Goal: Use online tool/utility: Utilize a website feature to perform a specific function

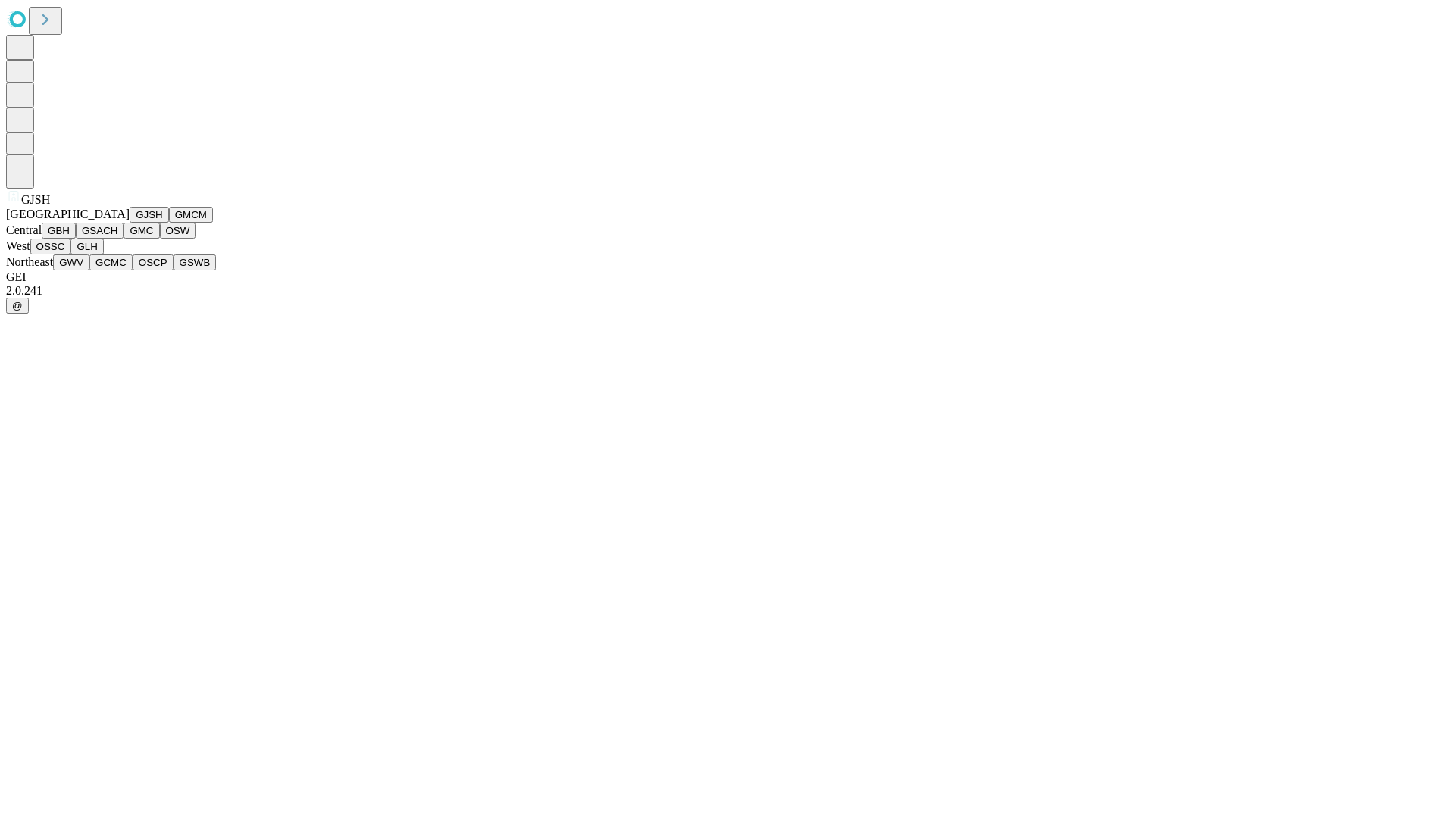
click at [130, 223] on button "GJSH" at bounding box center [149, 215] width 39 height 16
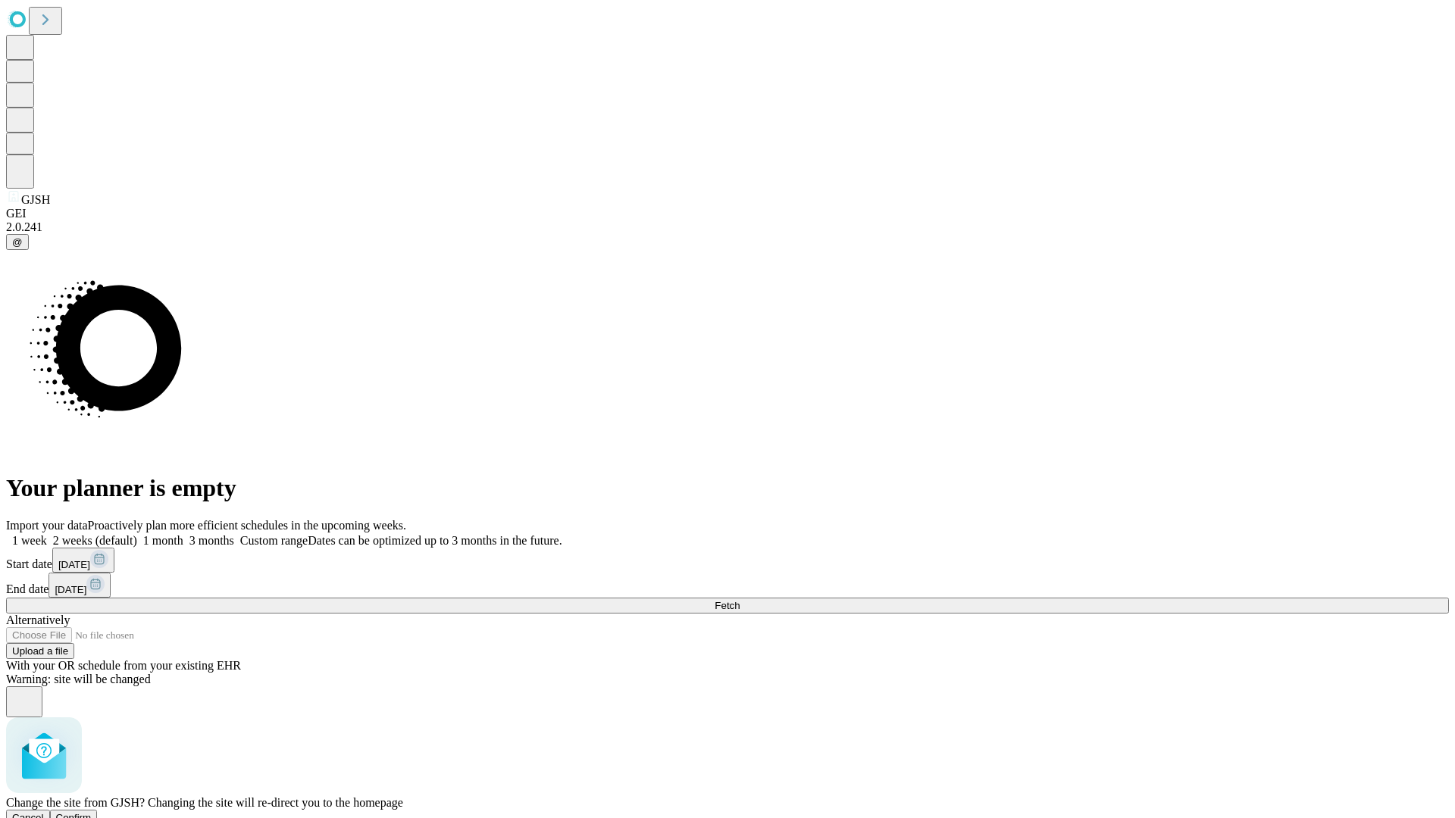
click at [92, 812] on span "Confirm" at bounding box center [74, 817] width 36 height 11
click at [47, 534] on label "1 week" at bounding box center [26, 540] width 41 height 13
click at [739, 600] on span "Fetch" at bounding box center [726, 605] width 25 height 11
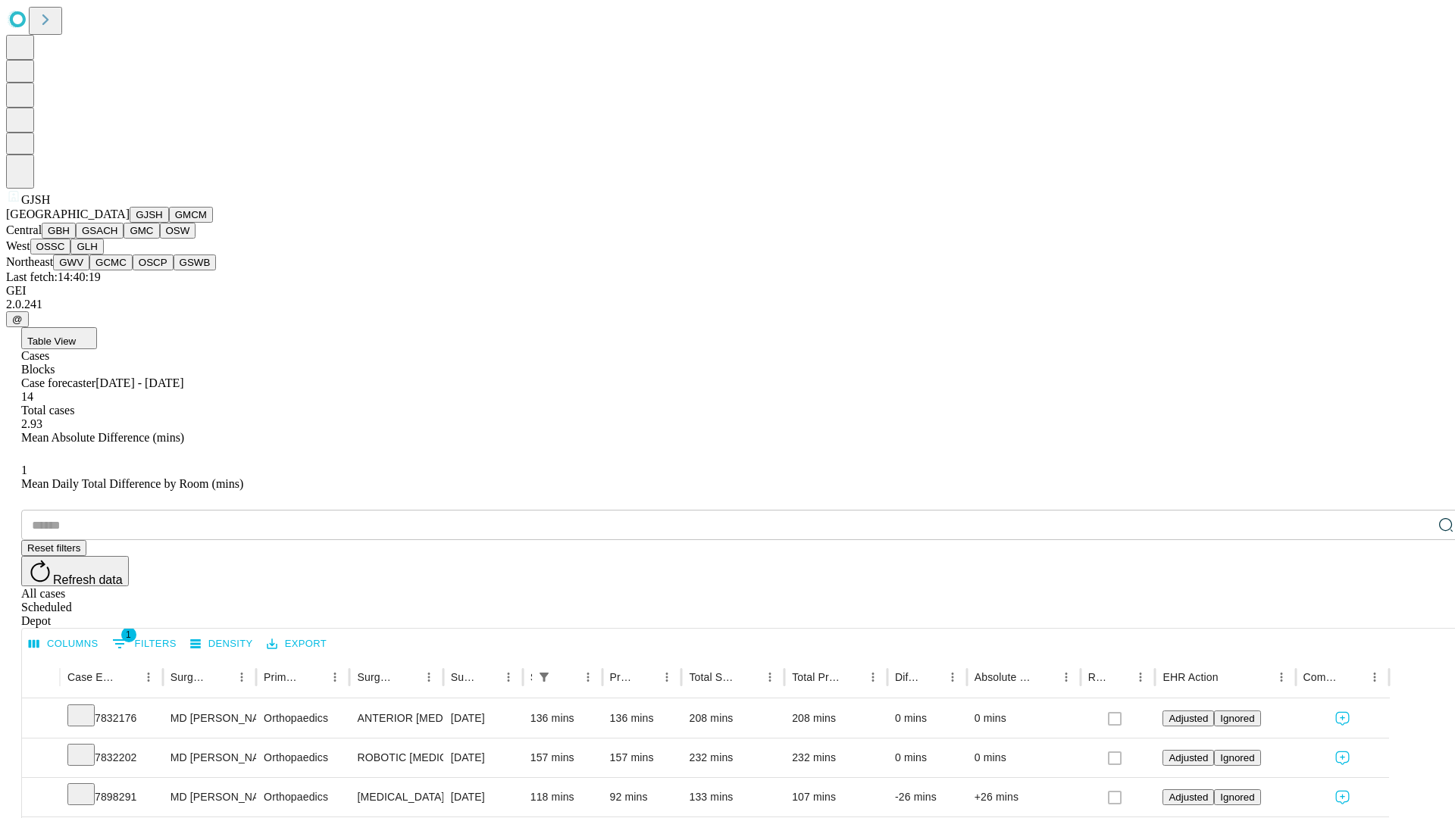
click at [169, 223] on button "GMCM" at bounding box center [191, 215] width 44 height 16
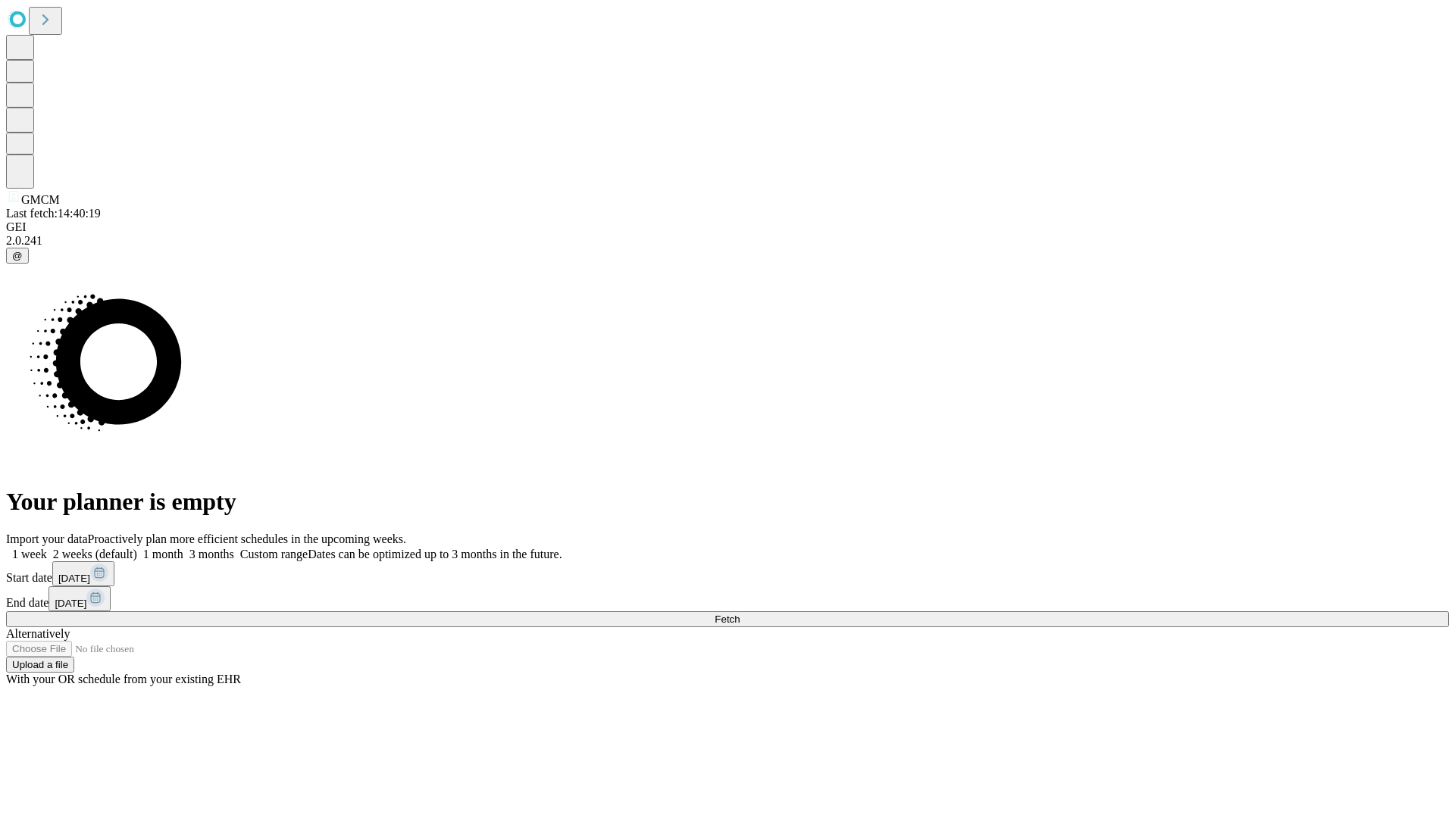
click at [47, 548] on label "1 week" at bounding box center [26, 554] width 41 height 13
click at [739, 614] on span "Fetch" at bounding box center [726, 619] width 25 height 11
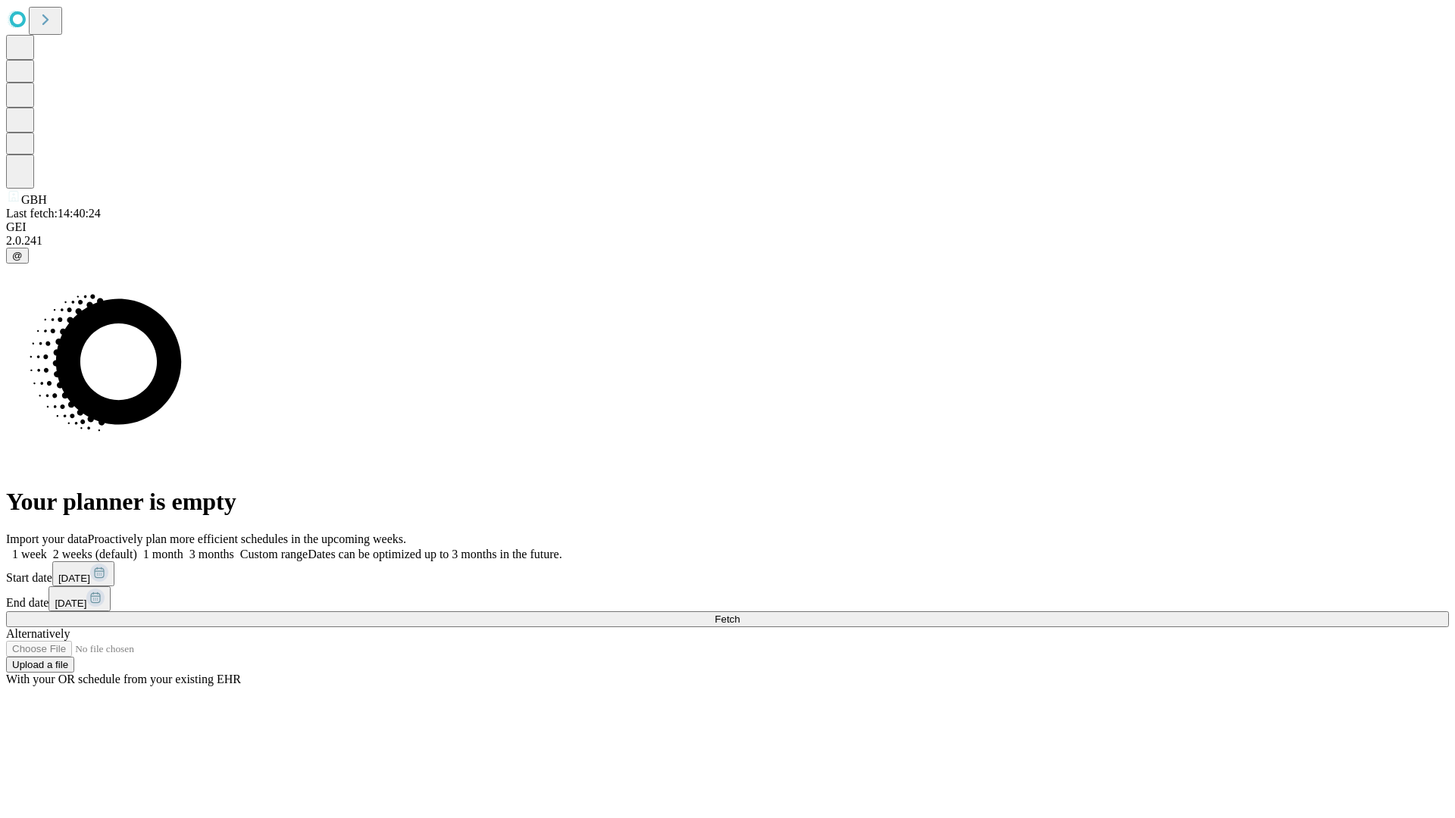
click at [47, 548] on label "1 week" at bounding box center [26, 554] width 41 height 13
click at [739, 614] on span "Fetch" at bounding box center [726, 619] width 25 height 11
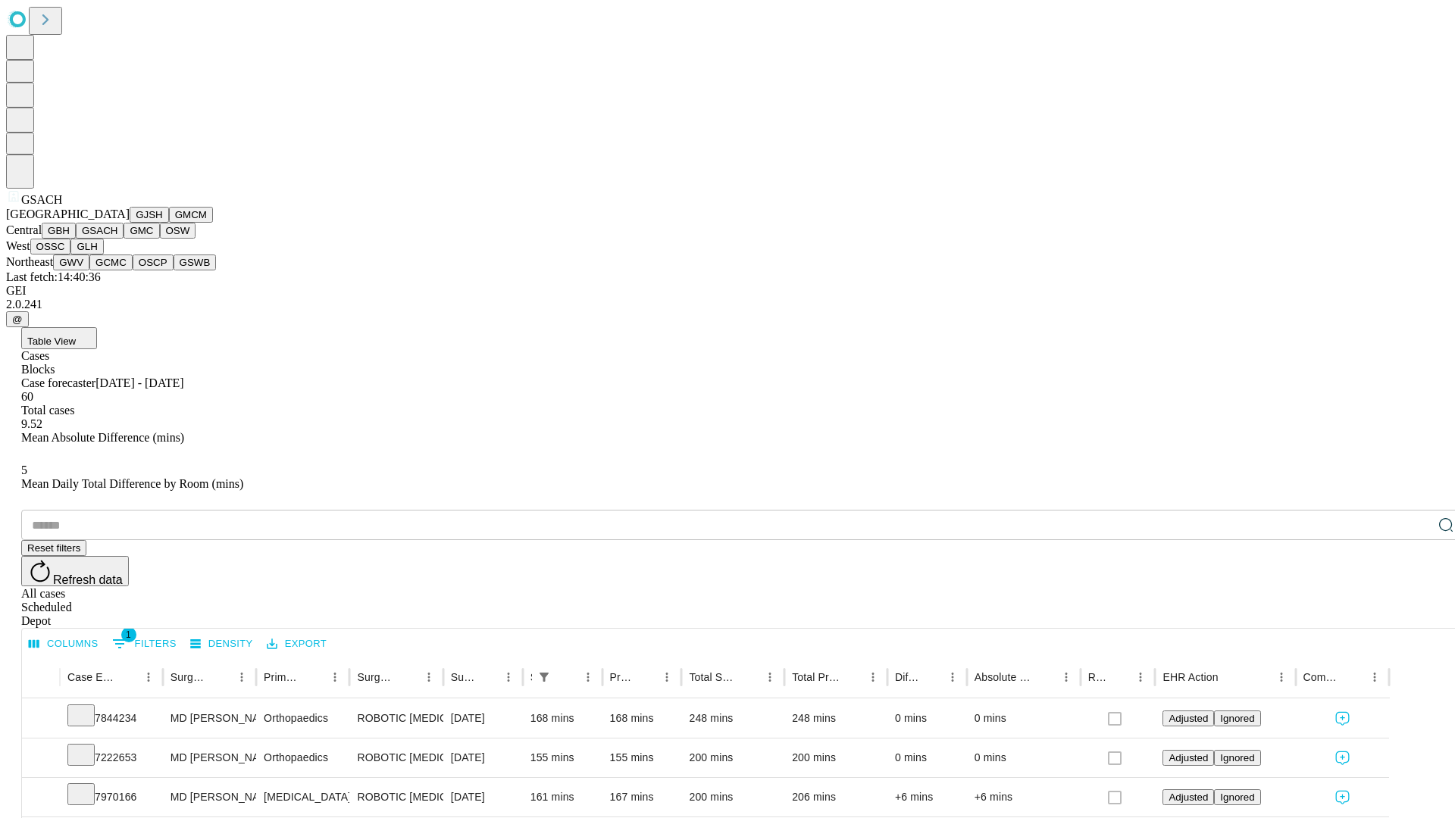
click at [123, 239] on button "GMC" at bounding box center [141, 231] width 36 height 16
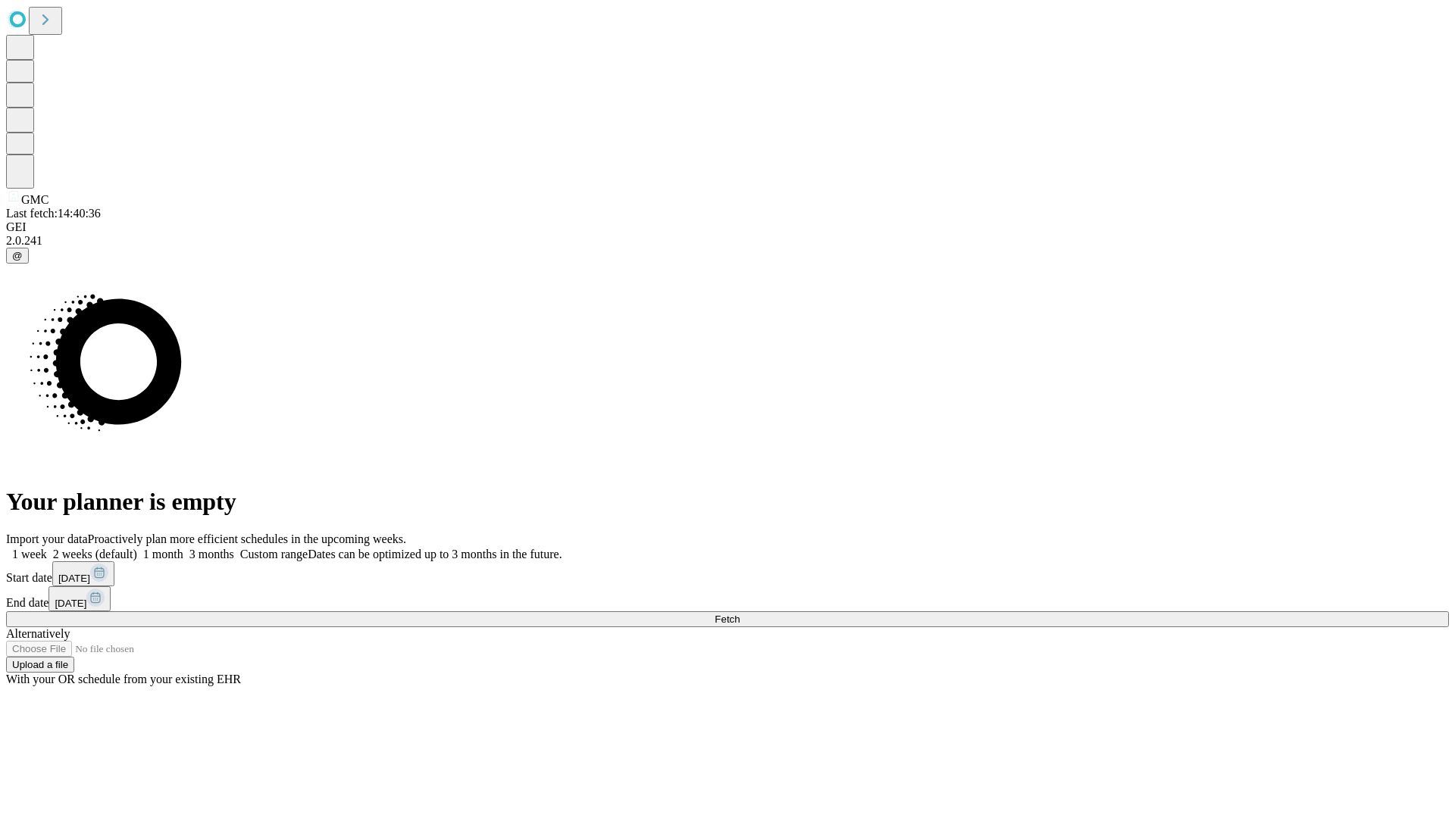
click at [47, 548] on label "1 week" at bounding box center [26, 554] width 41 height 13
click at [739, 614] on span "Fetch" at bounding box center [726, 619] width 25 height 11
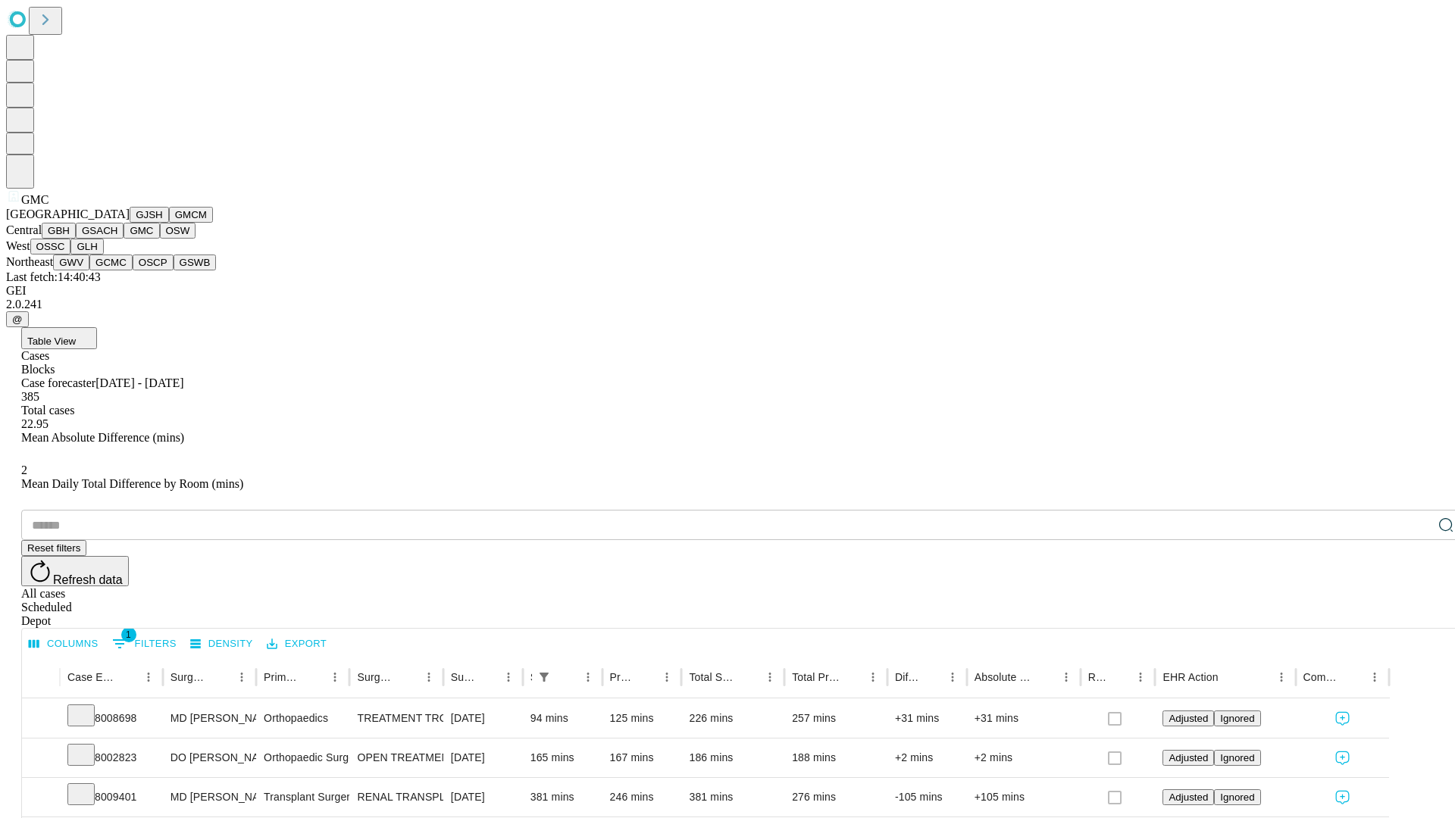
click at [160, 239] on button "OSW" at bounding box center [178, 231] width 36 height 16
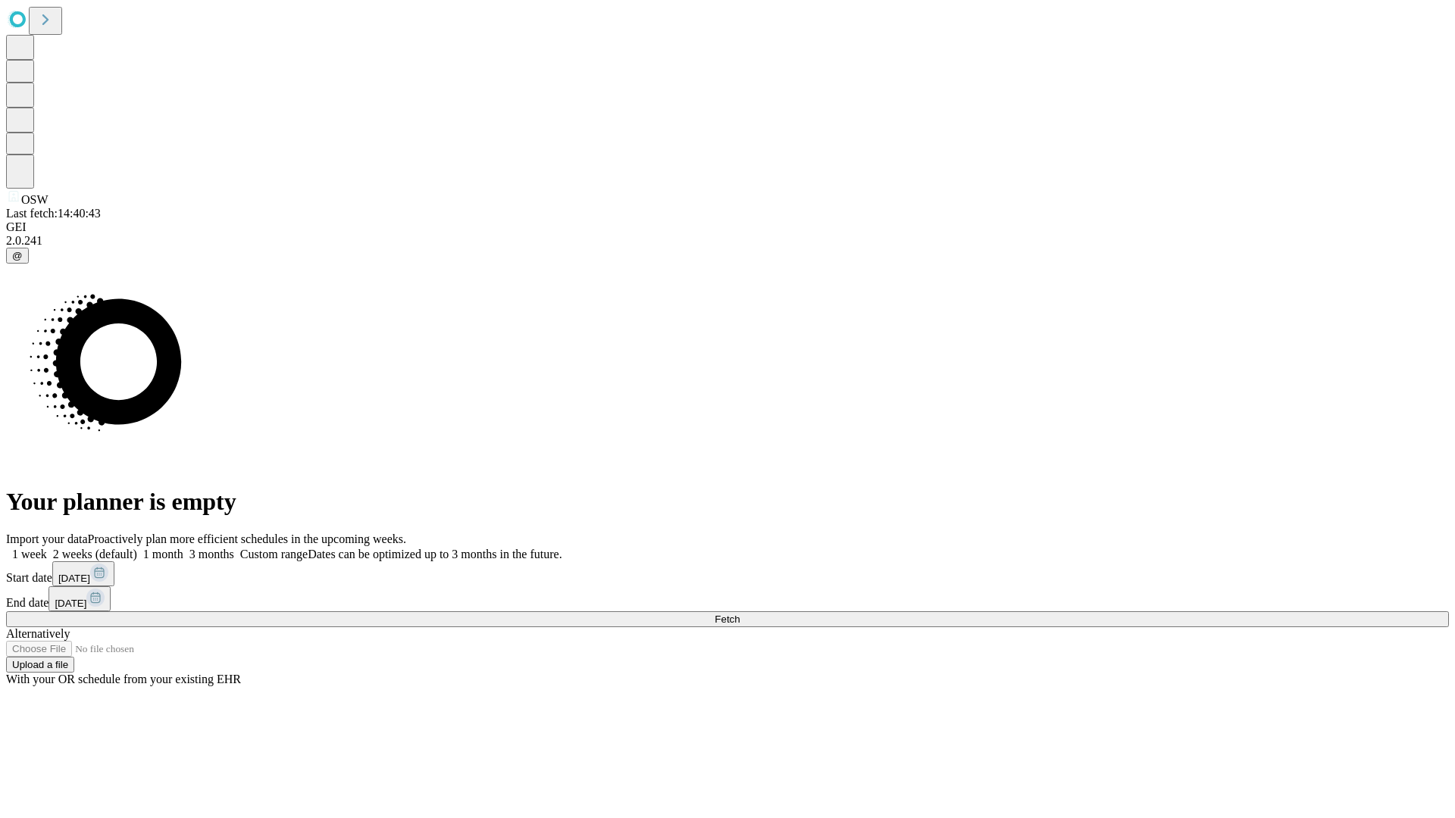
click at [739, 614] on span "Fetch" at bounding box center [726, 619] width 25 height 11
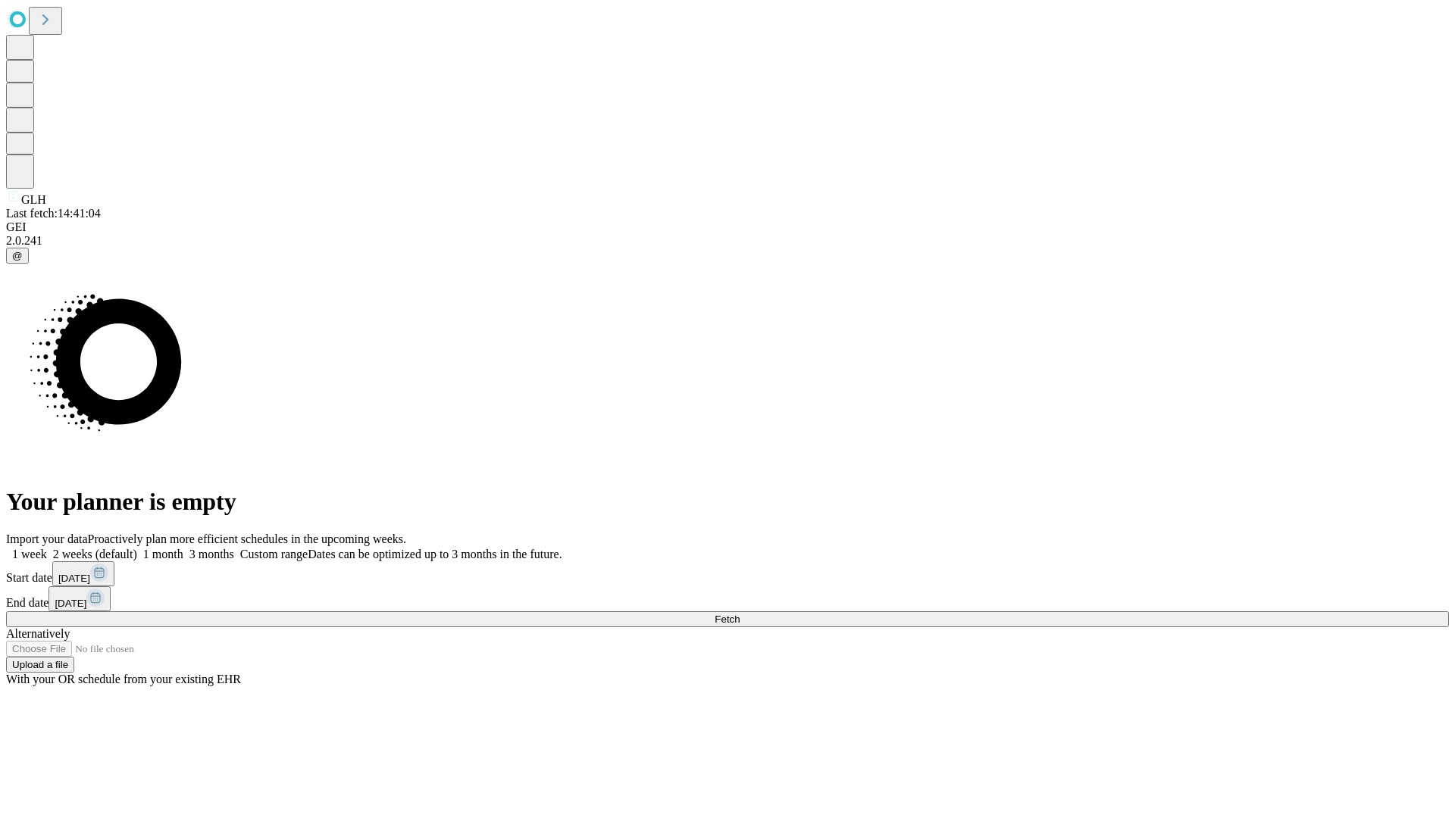
click at [47, 548] on label "1 week" at bounding box center [26, 554] width 41 height 13
click at [739, 614] on span "Fetch" at bounding box center [726, 619] width 25 height 11
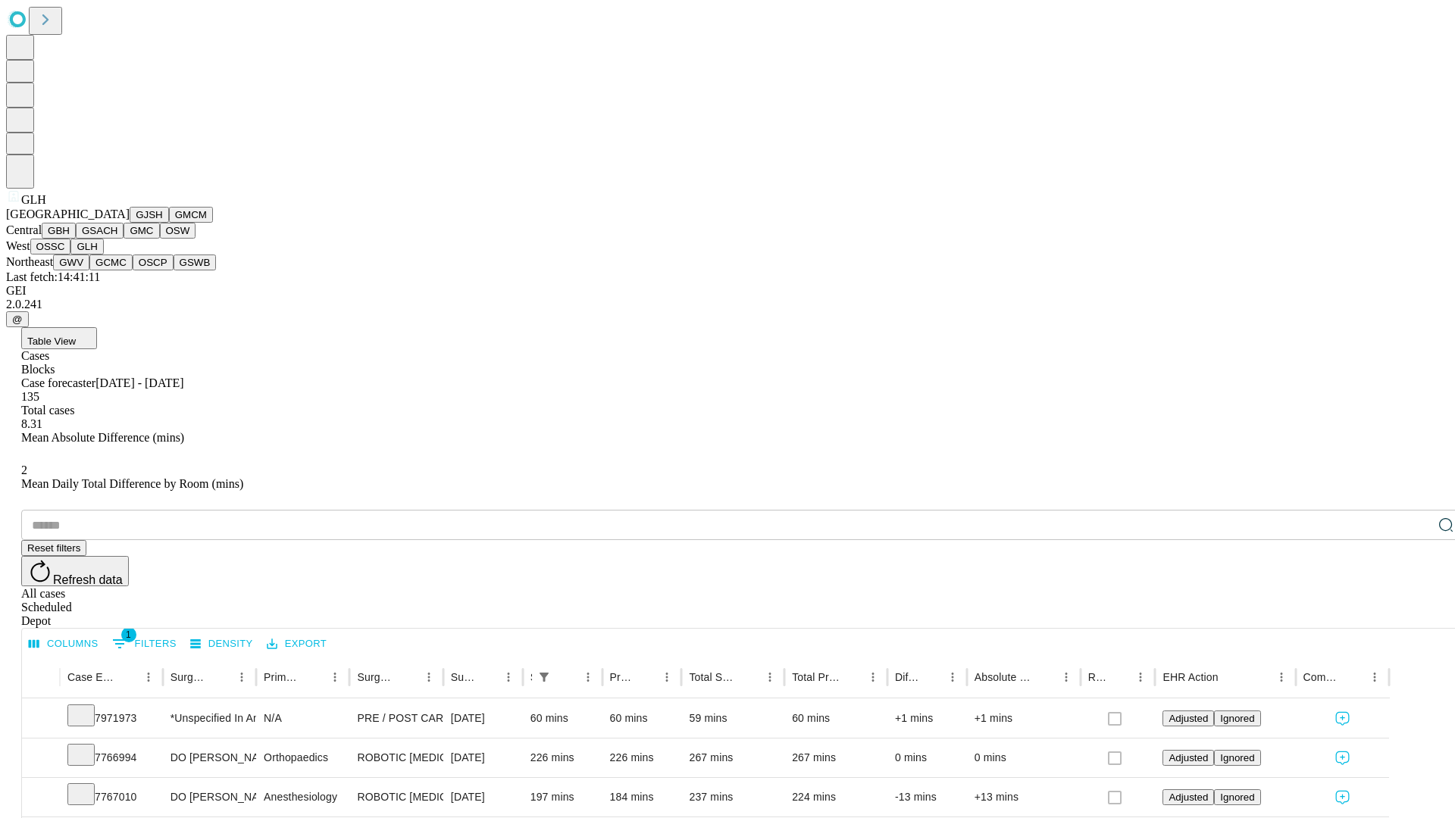
click at [89, 270] on button "GWV" at bounding box center [71, 263] width 36 height 16
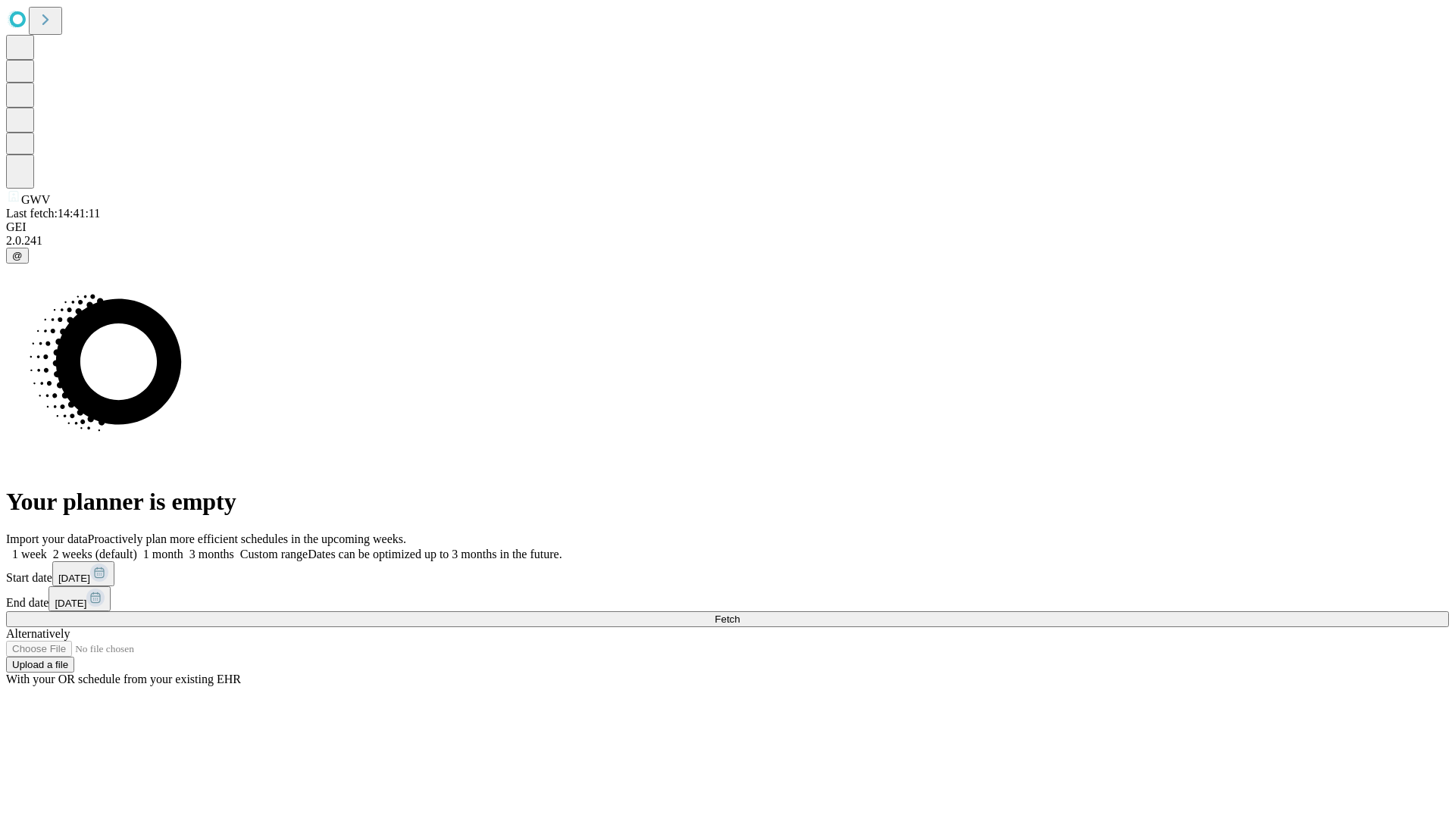
click at [47, 548] on label "1 week" at bounding box center [26, 554] width 41 height 13
click at [739, 614] on span "Fetch" at bounding box center [726, 619] width 25 height 11
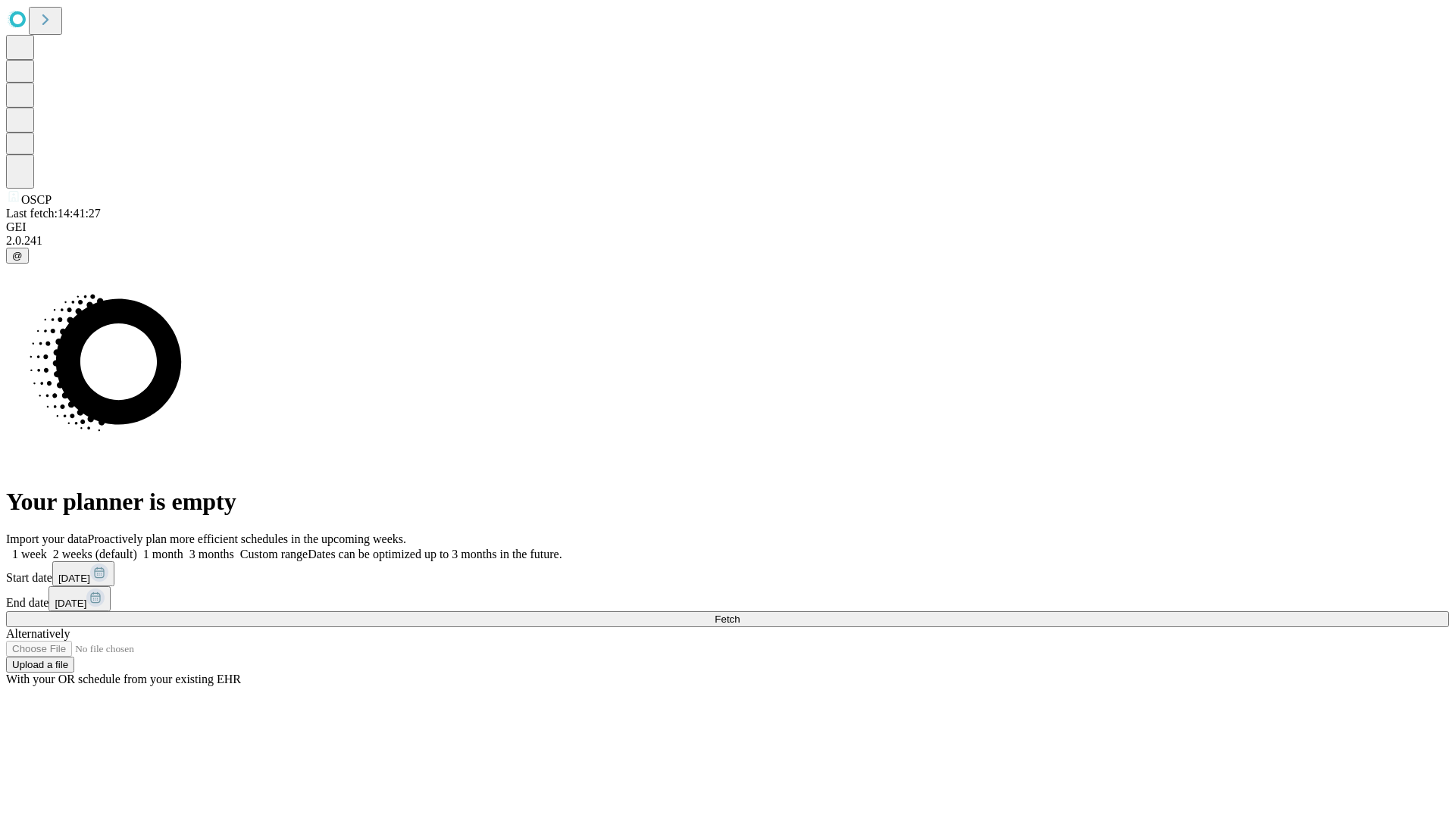
click at [47, 548] on label "1 week" at bounding box center [26, 554] width 41 height 13
click at [739, 614] on span "Fetch" at bounding box center [726, 619] width 25 height 11
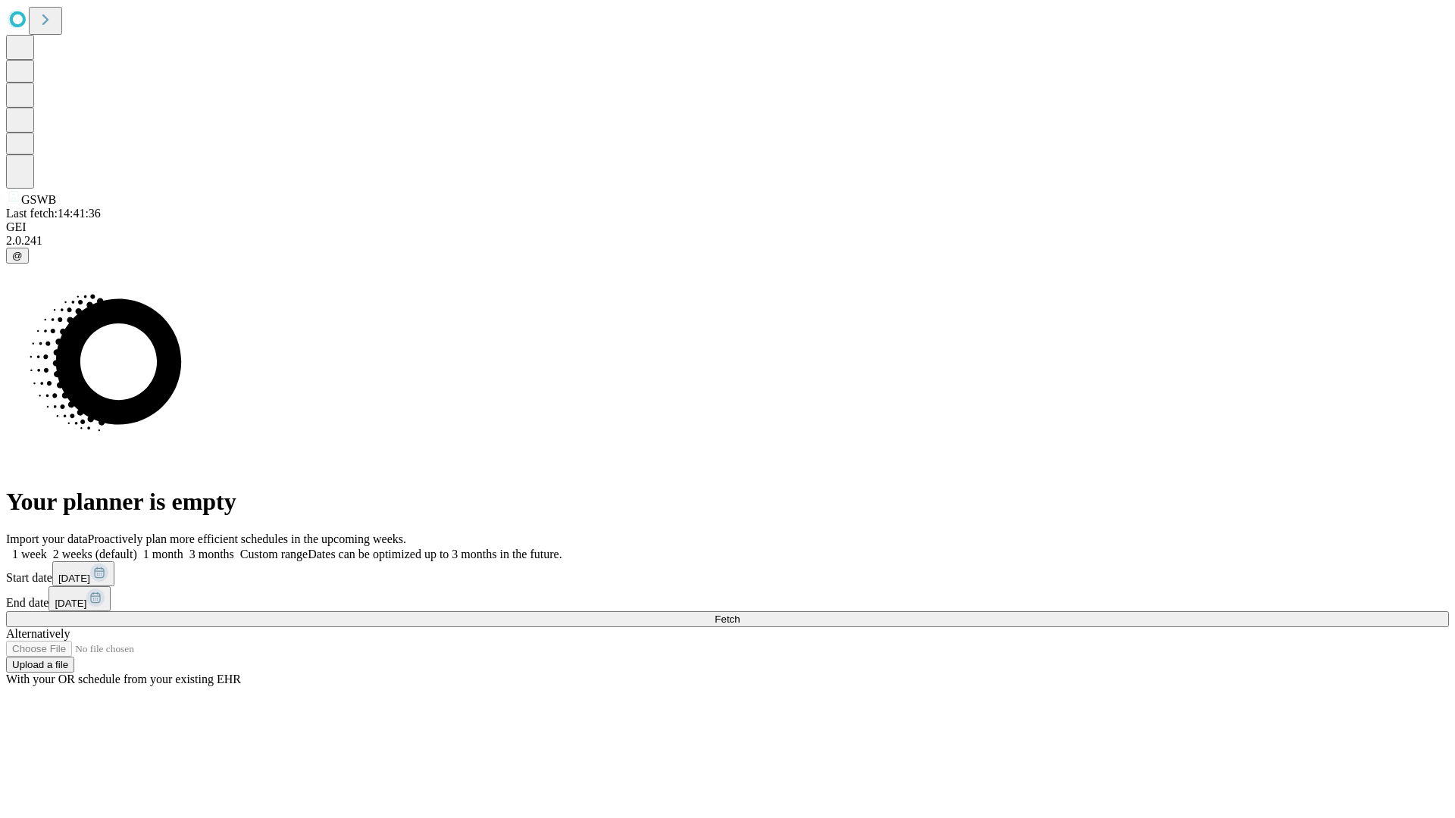
click at [47, 548] on label "1 week" at bounding box center [26, 554] width 41 height 13
click at [739, 614] on span "Fetch" at bounding box center [726, 619] width 25 height 11
